Goal: Task Accomplishment & Management: Complete application form

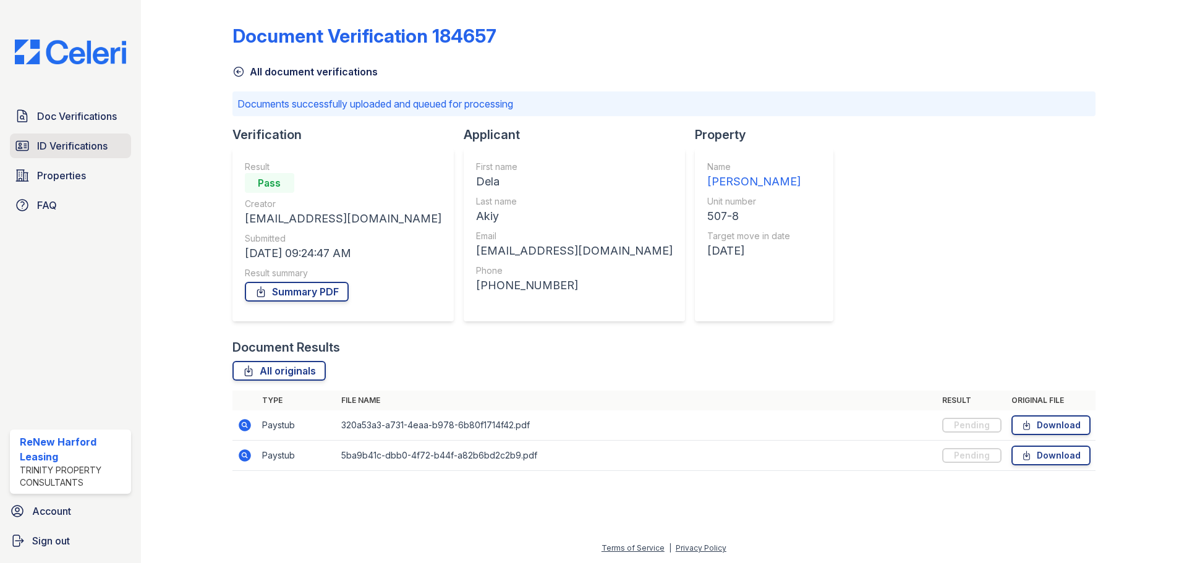
click at [102, 152] on span "ID Verifications" at bounding box center [72, 146] width 70 height 15
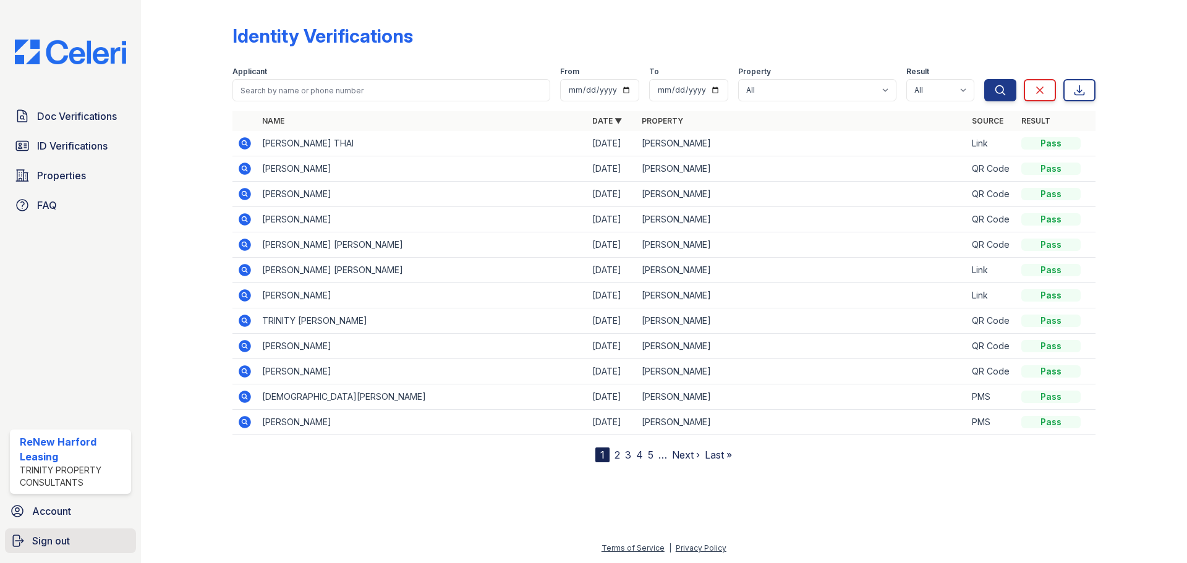
click at [61, 541] on span "Sign out" at bounding box center [51, 541] width 38 height 15
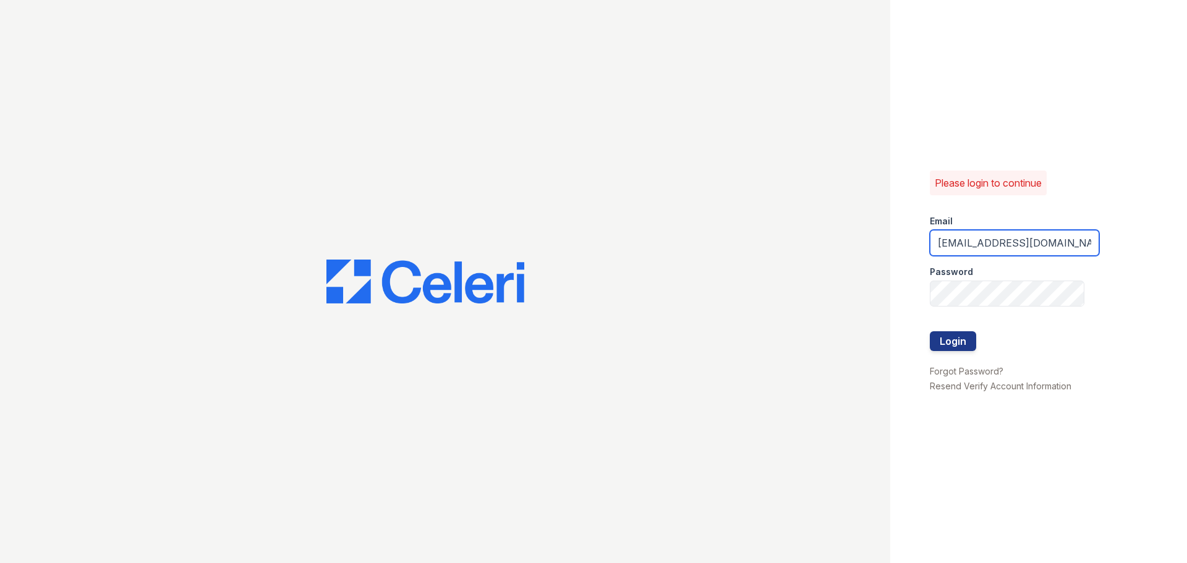
click at [998, 243] on input "[EMAIL_ADDRESS][DOMAIN_NAME]" at bounding box center [1014, 243] width 169 height 26
type input "renewbelcamp@trinity-pm.com"
click at [973, 341] on button "Login" at bounding box center [953, 341] width 46 height 20
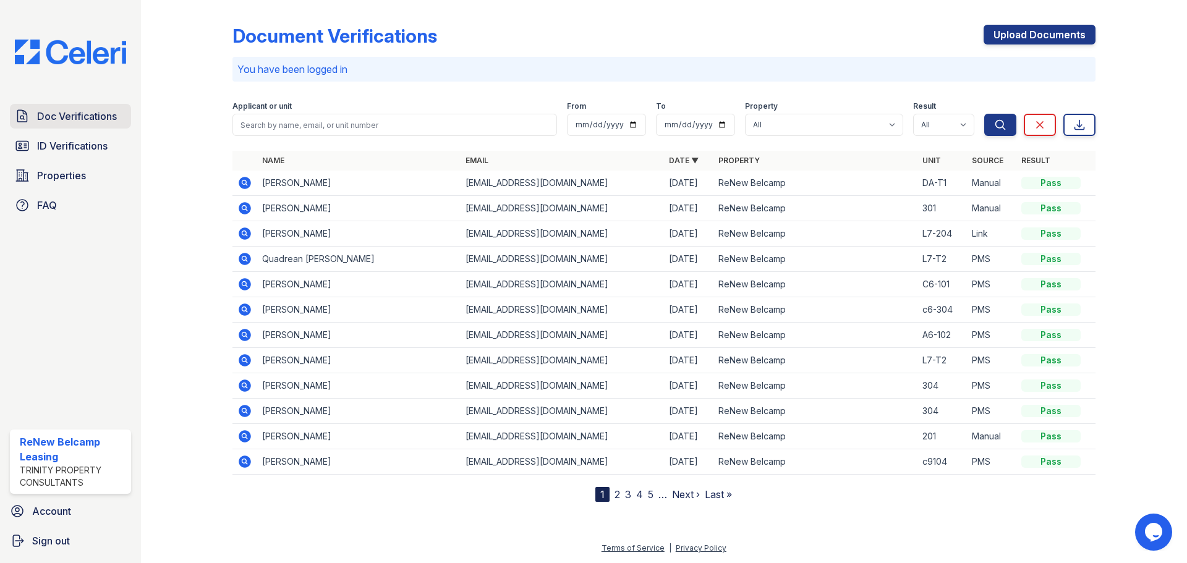
drag, startPoint x: 86, startPoint y: 119, endPoint x: 94, endPoint y: 123, distance: 8.9
click at [86, 119] on span "Doc Verifications" at bounding box center [77, 116] width 80 height 15
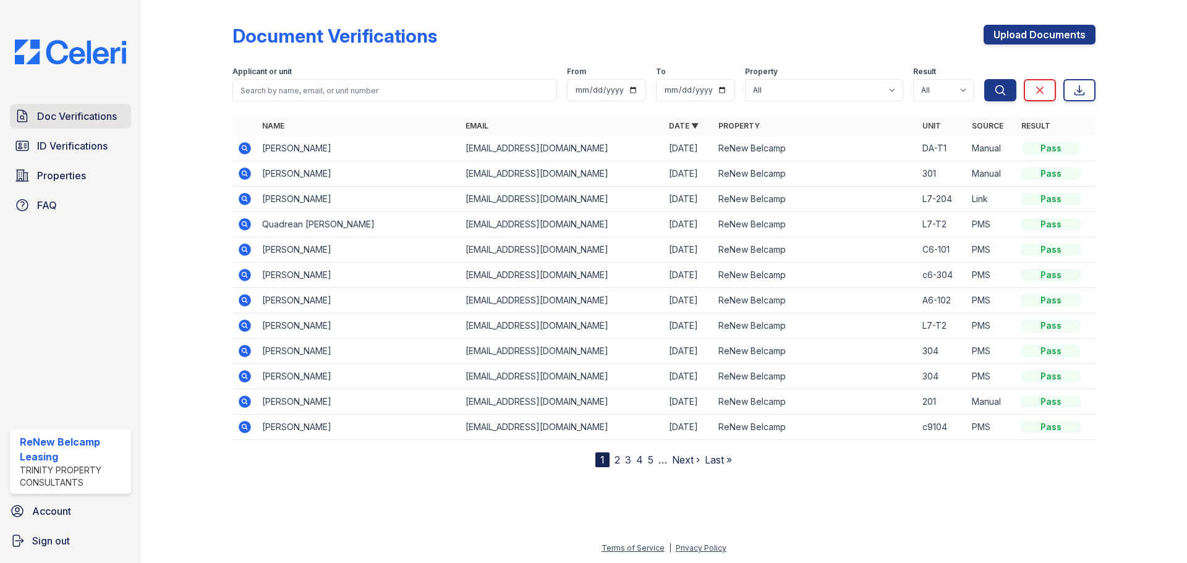
click at [75, 112] on span "Doc Verifications" at bounding box center [77, 116] width 80 height 15
click at [1054, 35] on link "Upload Documents" at bounding box center [1040, 35] width 112 height 20
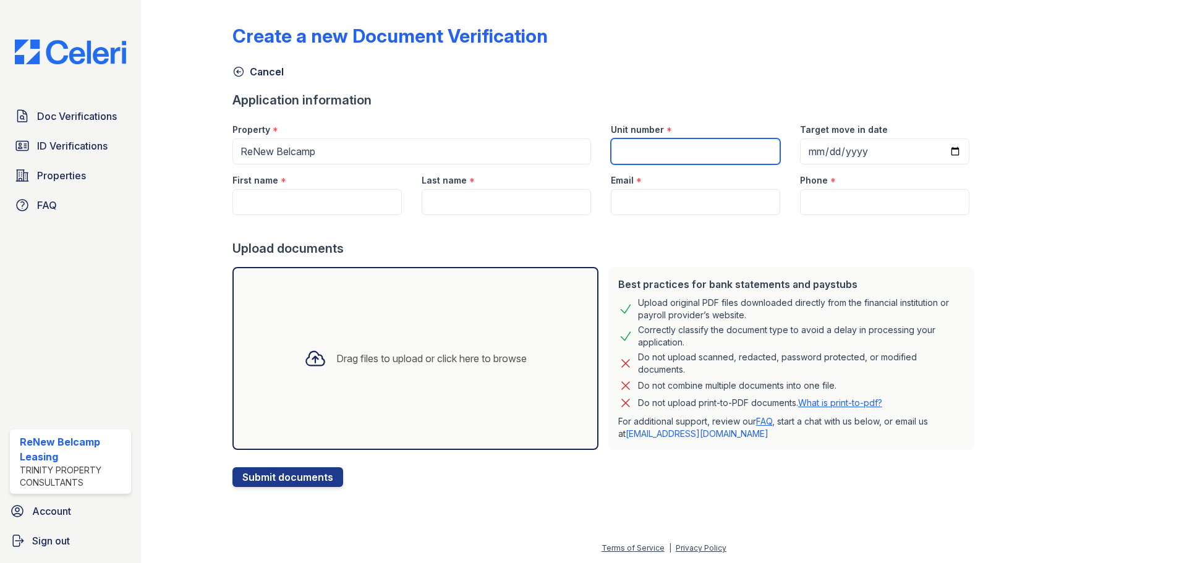
click at [688, 142] on input "Unit number" at bounding box center [695, 152] width 169 height 26
type input "A0-T2"
click at [939, 151] on input "Target move in date" at bounding box center [884, 152] width 169 height 26
type input "[DATE]"
click at [320, 202] on input "First name" at bounding box center [317, 202] width 169 height 26
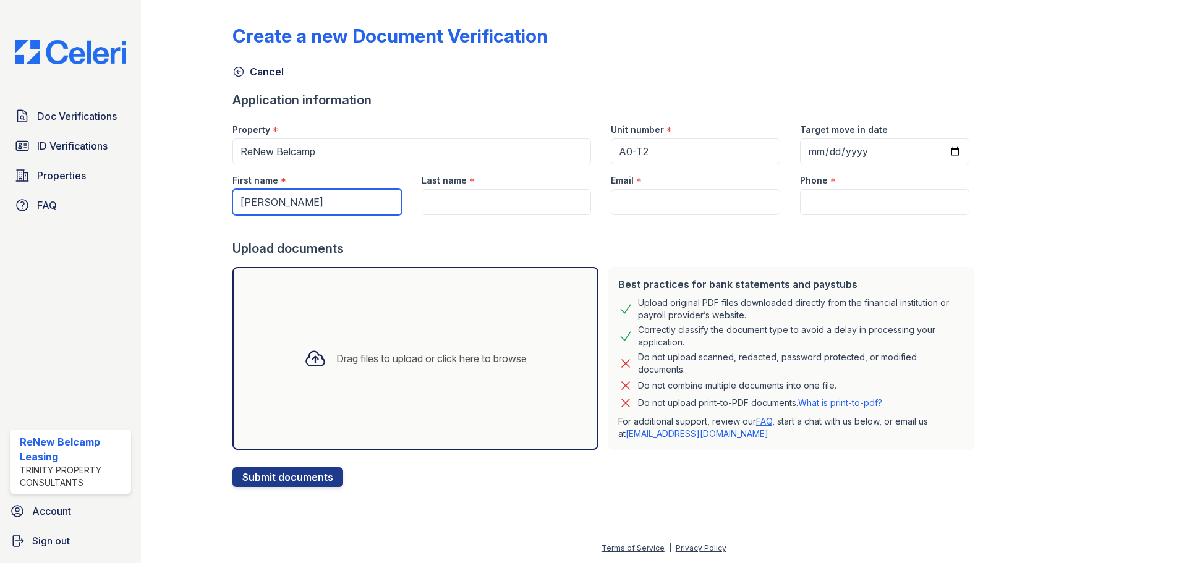
type input "[PERSON_NAME]"
click at [440, 202] on input "Last name" at bounding box center [506, 202] width 169 height 26
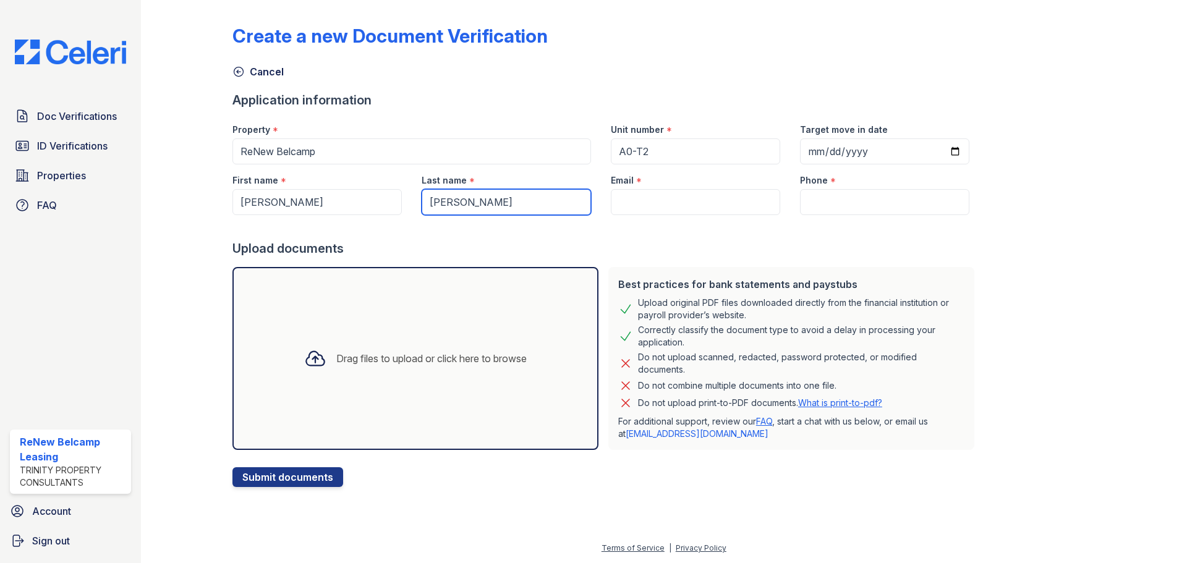
type input "[PERSON_NAME]"
click at [638, 190] on input "Email" at bounding box center [695, 202] width 169 height 26
click at [611, 203] on input "Email" at bounding box center [695, 202] width 169 height 26
paste input "[EMAIL_ADDRESS][DOMAIN_NAME]"
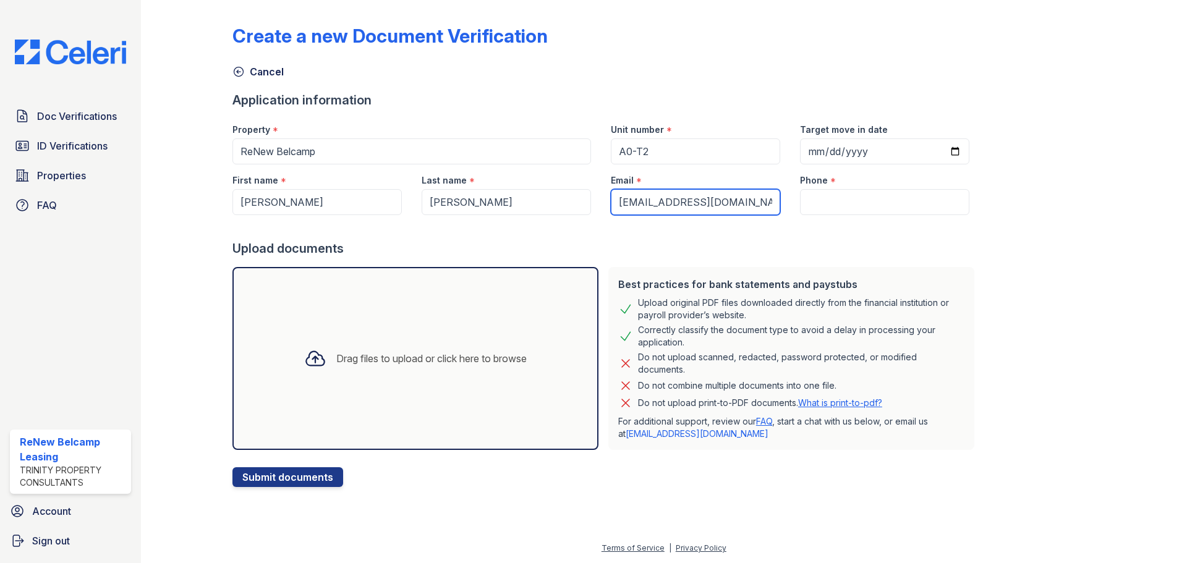
type input "[EMAIL_ADDRESS][DOMAIN_NAME]"
click at [832, 195] on input "Phone" at bounding box center [884, 202] width 169 height 26
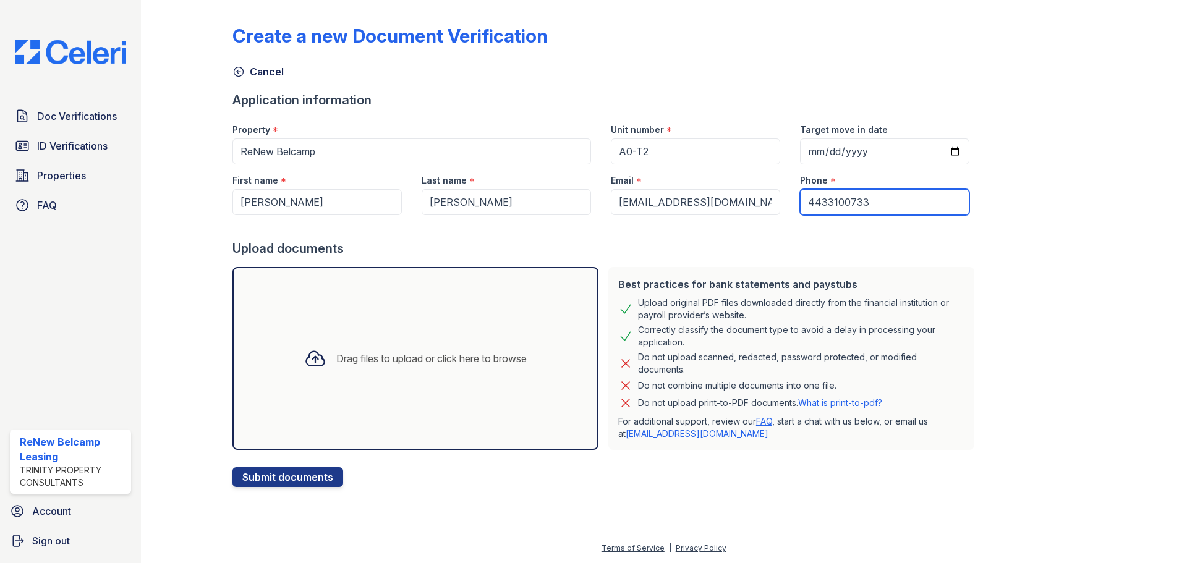
type input "4433100733"
click at [322, 396] on div "Drag files to upload or click here to browse" at bounding box center [416, 358] width 366 height 183
click at [298, 477] on button "Submit documents" at bounding box center [288, 478] width 111 height 20
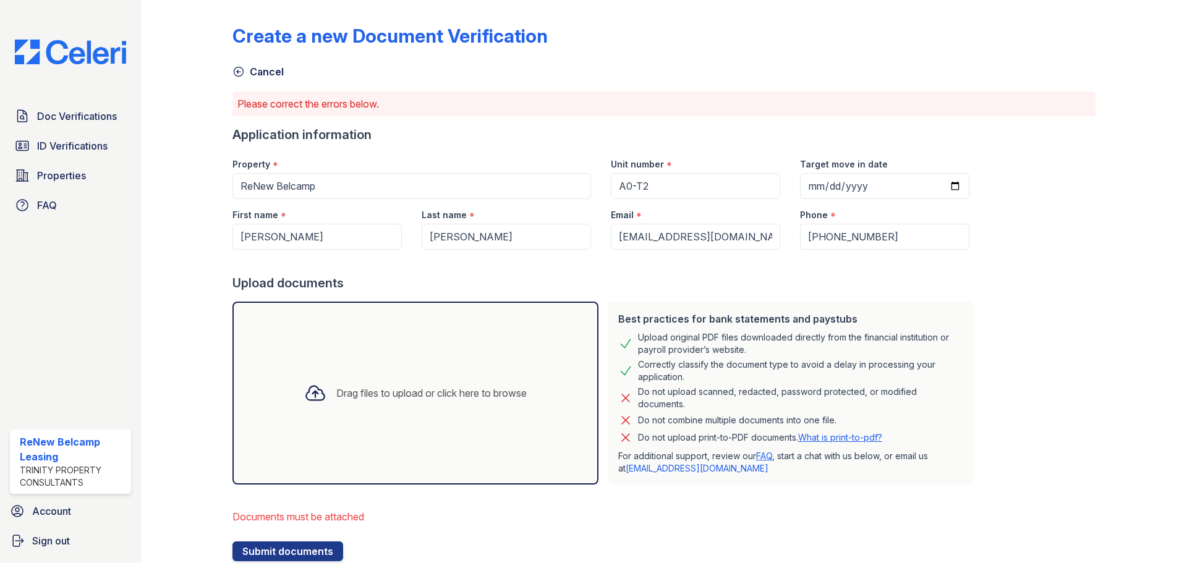
click at [336, 393] on div "Drag files to upload or click here to browse" at bounding box center [431, 393] width 190 height 15
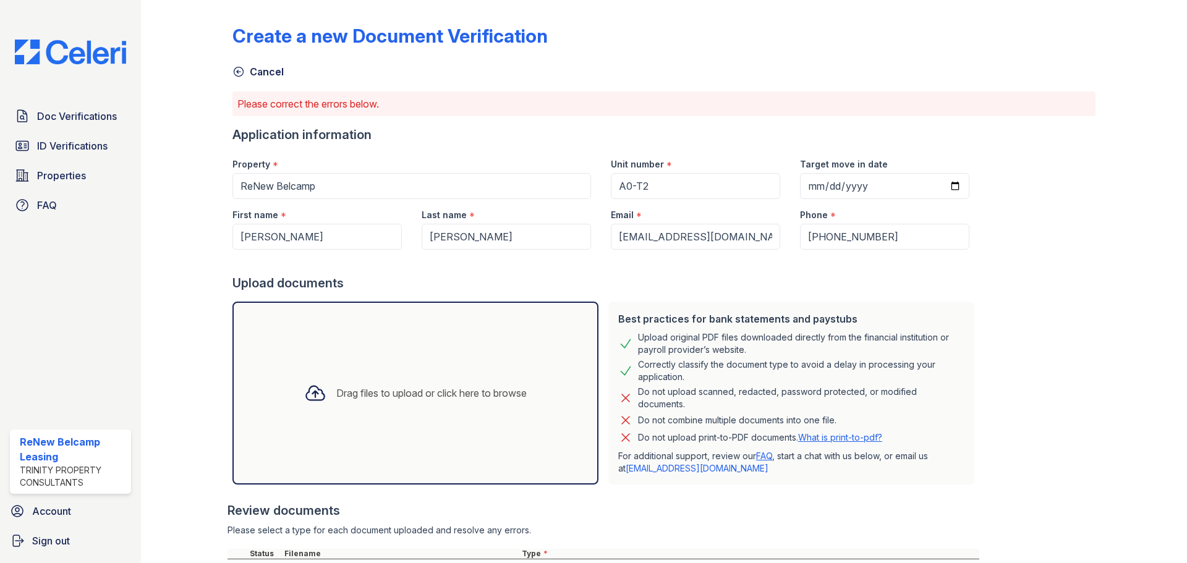
scroll to position [62, 0]
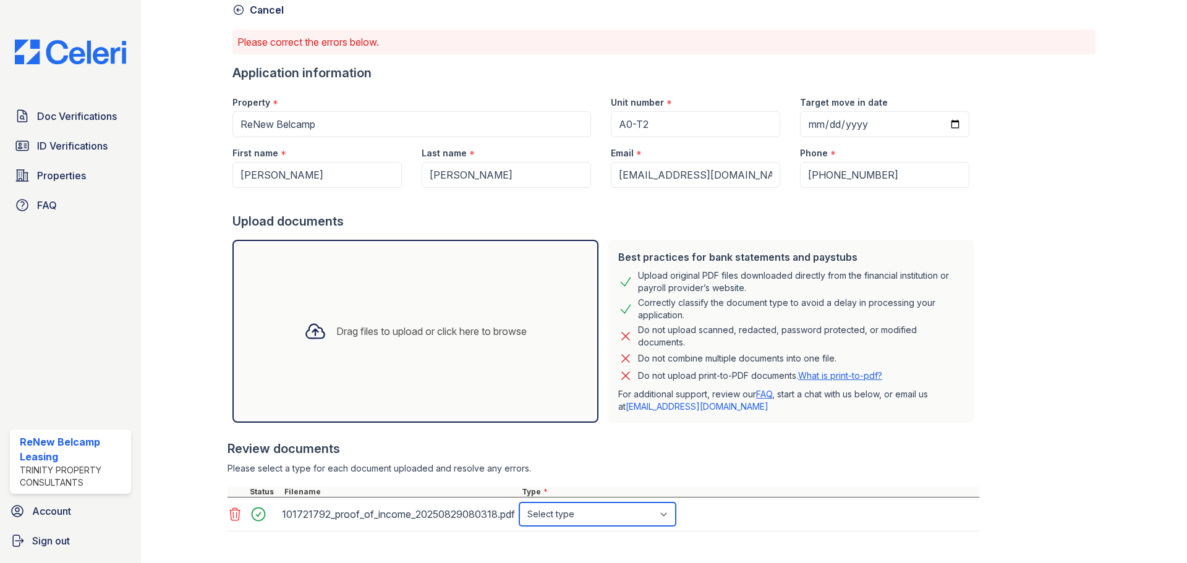
click at [581, 518] on select "Select type Paystub Bank Statement Offer Letter Tax Documents Benefit Award Let…" at bounding box center [597, 514] width 156 height 23
select select "bank_statement"
click at [519, 503] on select "Select type Paystub Bank Statement Offer Letter Tax Documents Benefit Award Let…" at bounding box center [597, 514] width 156 height 23
click at [402, 336] on div "Drag files to upload or click here to browse" at bounding box center [431, 331] width 190 height 15
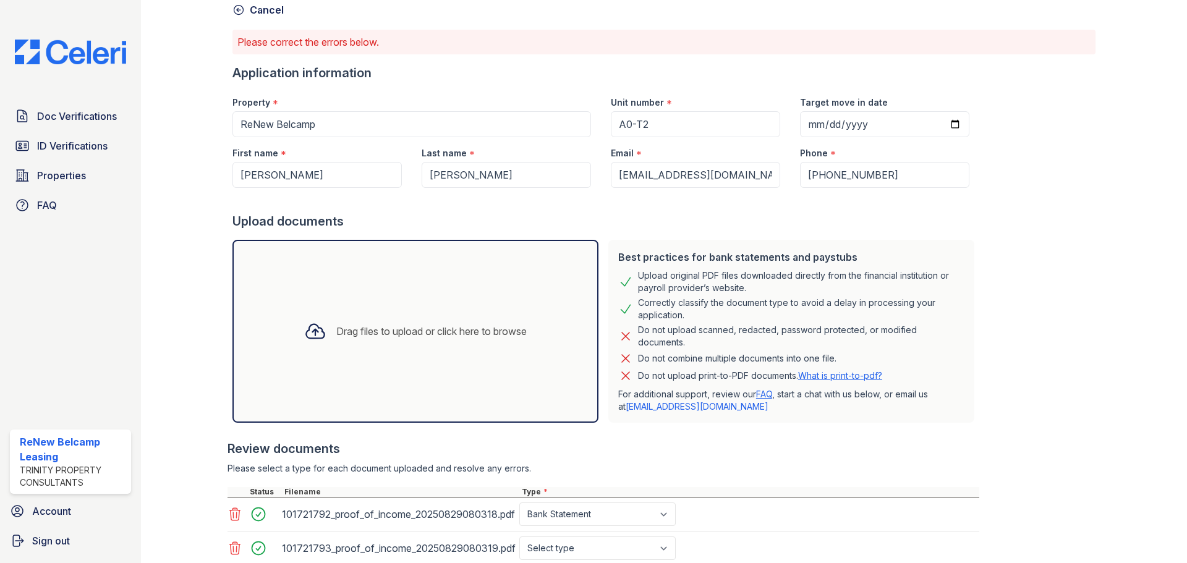
click at [356, 323] on div "Drag files to upload or click here to browse" at bounding box center [415, 331] width 242 height 42
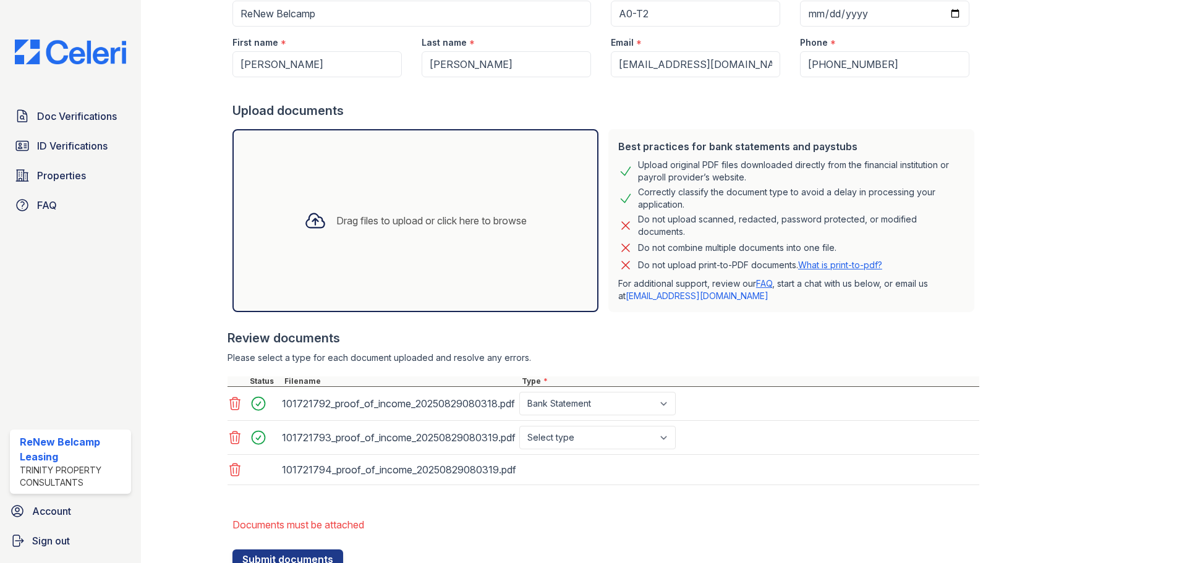
scroll to position [186, 0]
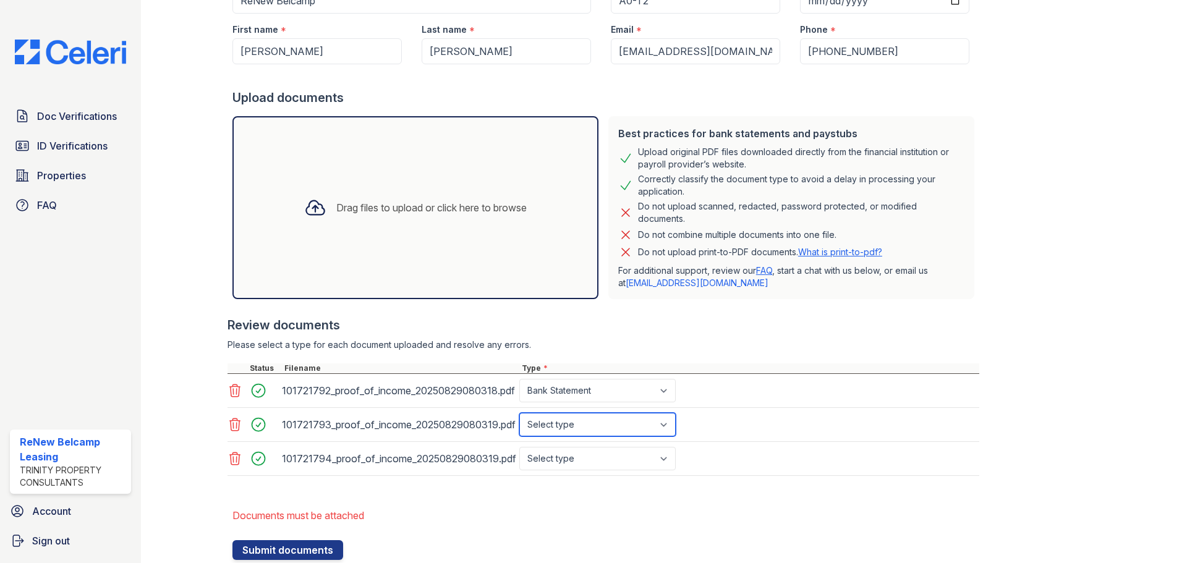
click at [562, 426] on select "Select type Paystub Bank Statement Offer Letter Tax Documents Benefit Award Let…" at bounding box center [597, 424] width 156 height 23
select select "bank_statement"
click at [519, 413] on select "Select type Paystub Bank Statement Offer Letter Tax Documents Benefit Award Let…" at bounding box center [597, 424] width 156 height 23
click at [605, 463] on select "Select type Paystub Bank Statement Offer Letter Tax Documents Benefit Award Let…" at bounding box center [597, 458] width 156 height 23
select select "bank_statement"
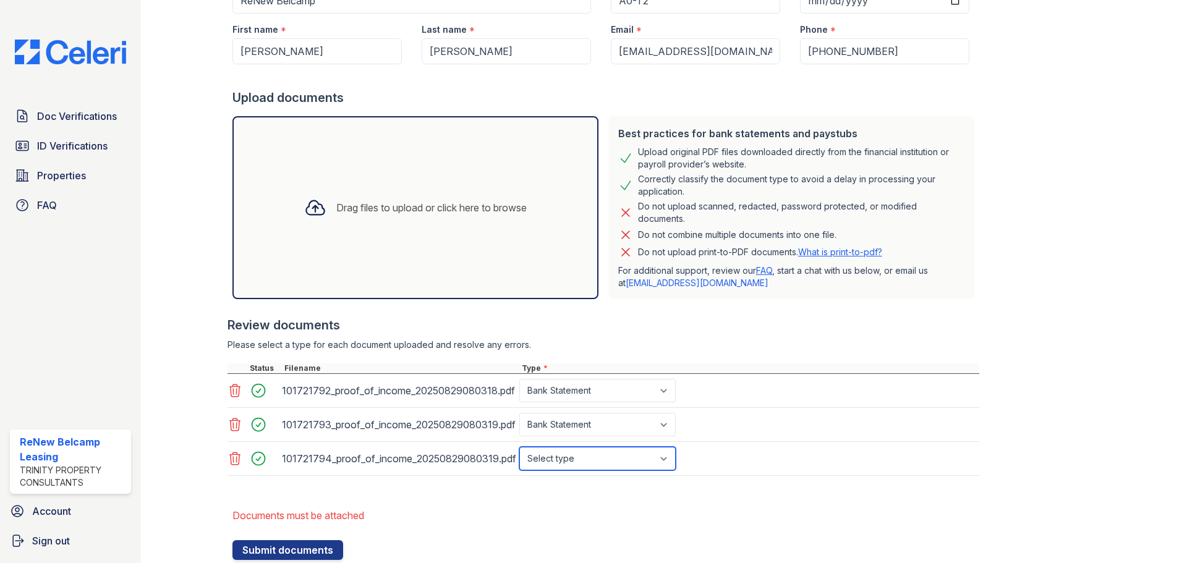
click at [519, 447] on select "Select type Paystub Bank Statement Offer Letter Tax Documents Benefit Award Let…" at bounding box center [597, 458] width 156 height 23
click at [763, 450] on div "101721794_proof_of_income_20250829080319.pdf Select type Paystub Bank Statement…" at bounding box center [604, 459] width 752 height 34
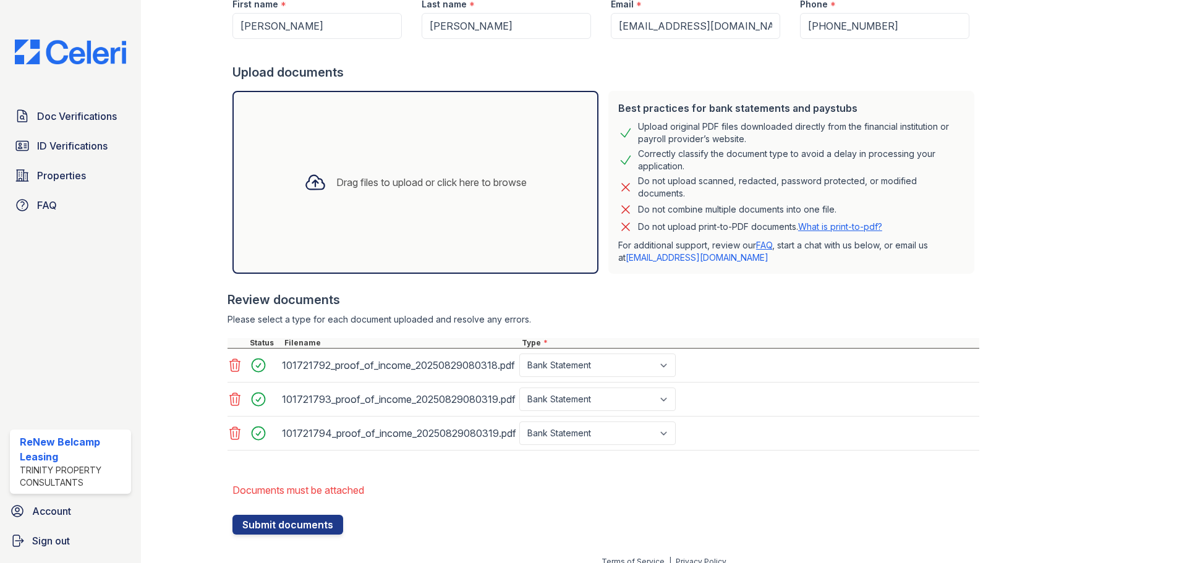
scroll to position [224, 0]
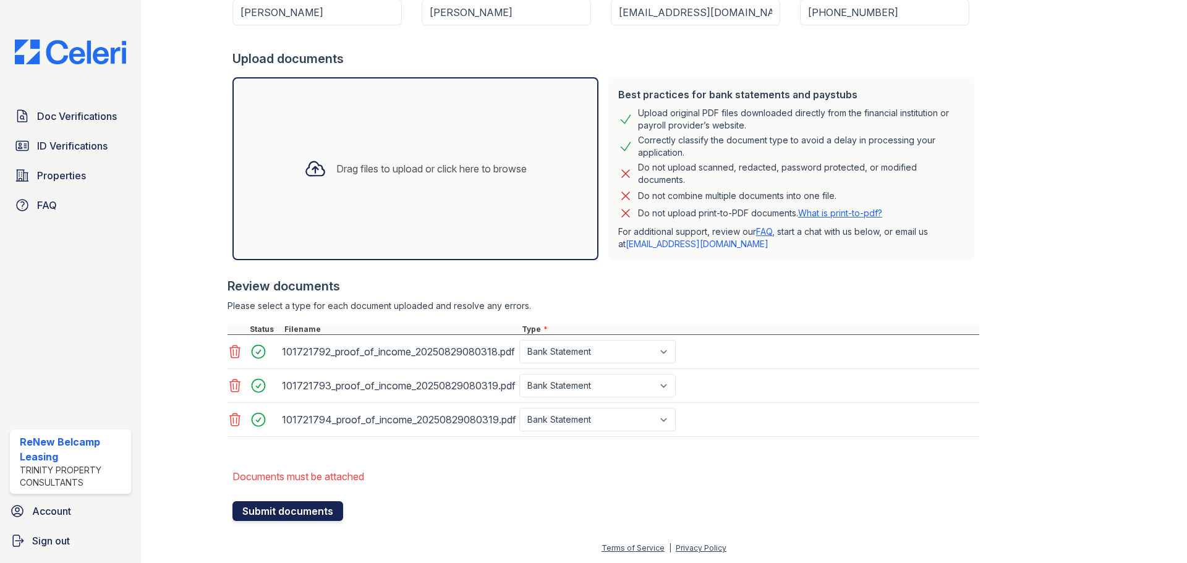
click at [302, 509] on button "Submit documents" at bounding box center [288, 512] width 111 height 20
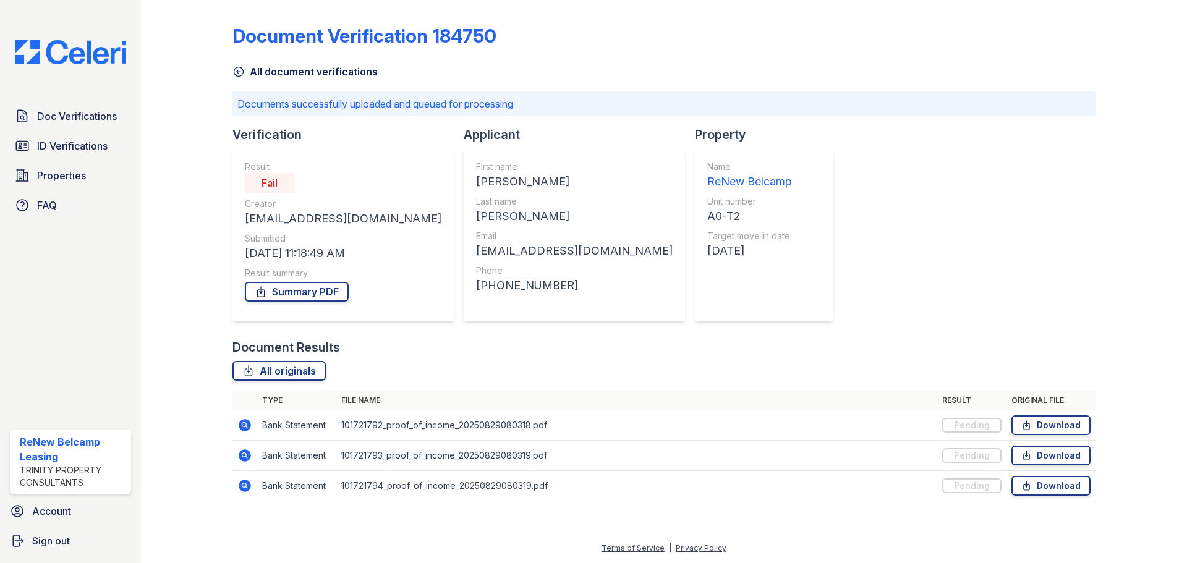
click at [280, 176] on div "Fail" at bounding box center [269, 183] width 49 height 20
click at [275, 180] on div "Fail" at bounding box center [269, 183] width 49 height 20
click at [324, 285] on link "Summary PDF" at bounding box center [297, 292] width 104 height 20
